Goal: Download file/media

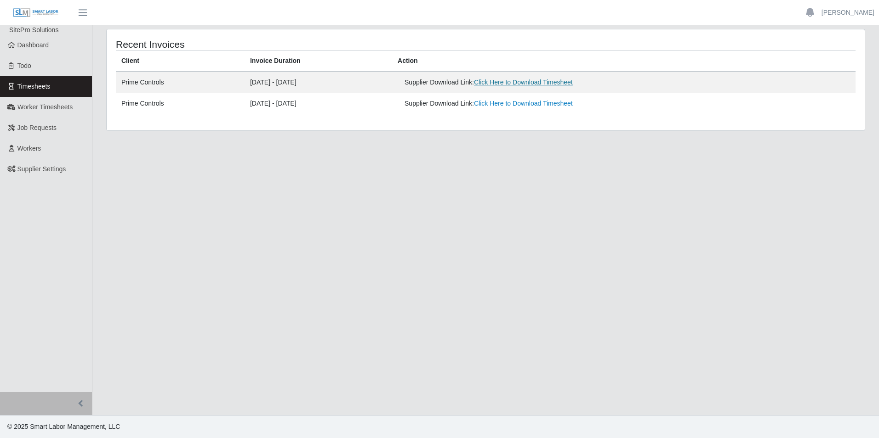
click at [545, 79] on link "Click Here to Download Timesheet" at bounding box center [523, 82] width 99 height 7
click at [541, 86] on link "Click Here to Download Timesheet" at bounding box center [523, 82] width 99 height 7
